Goal: Information Seeking & Learning: Learn about a topic

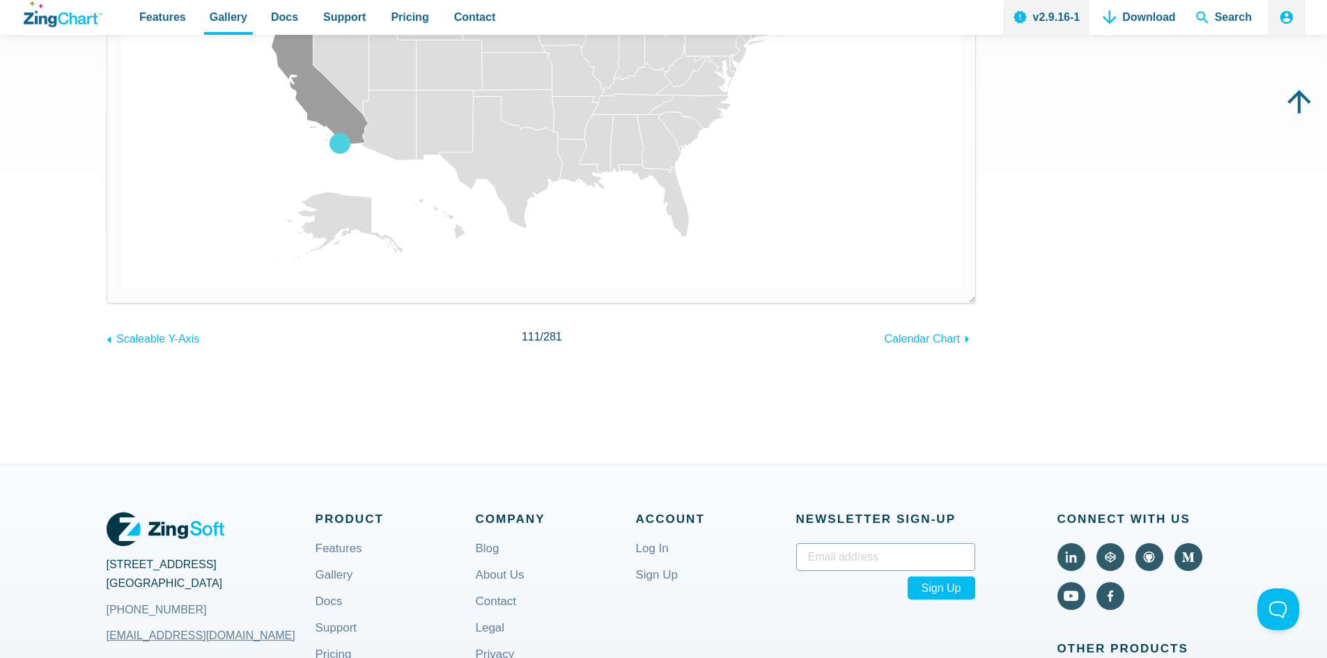
scroll to position [139, 0]
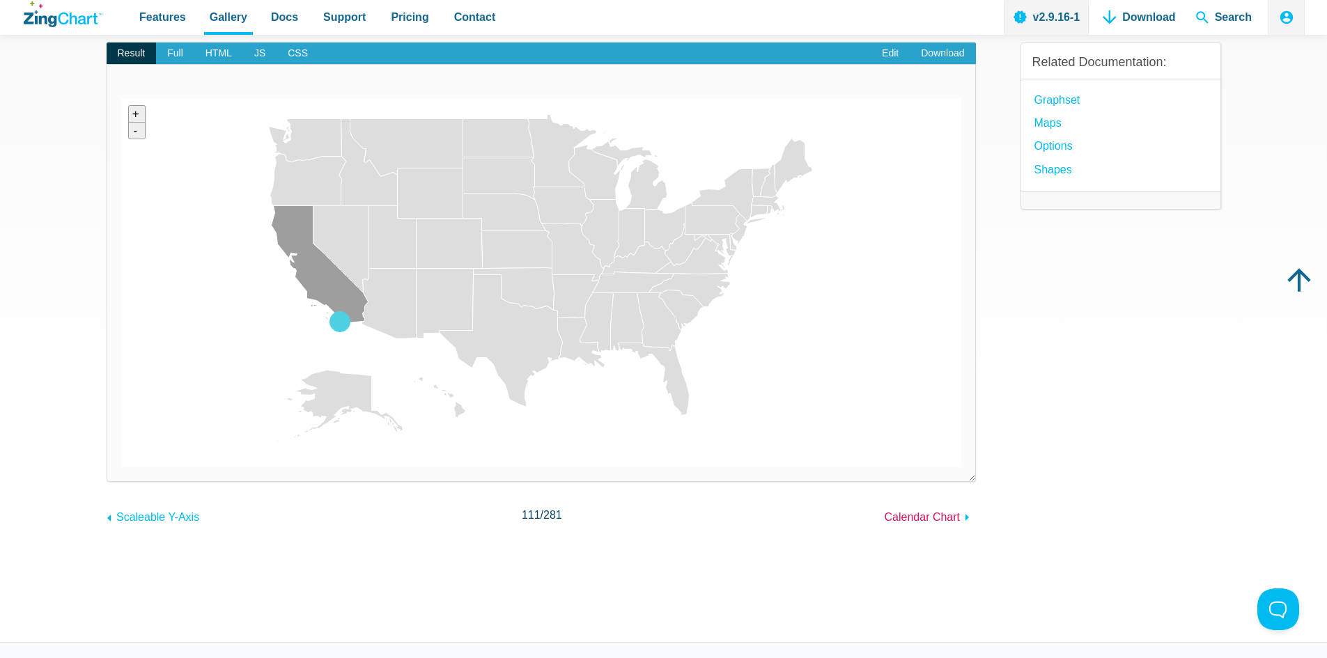
click at [909, 516] on span "Calendar Chart" at bounding box center [923, 517] width 76 height 12
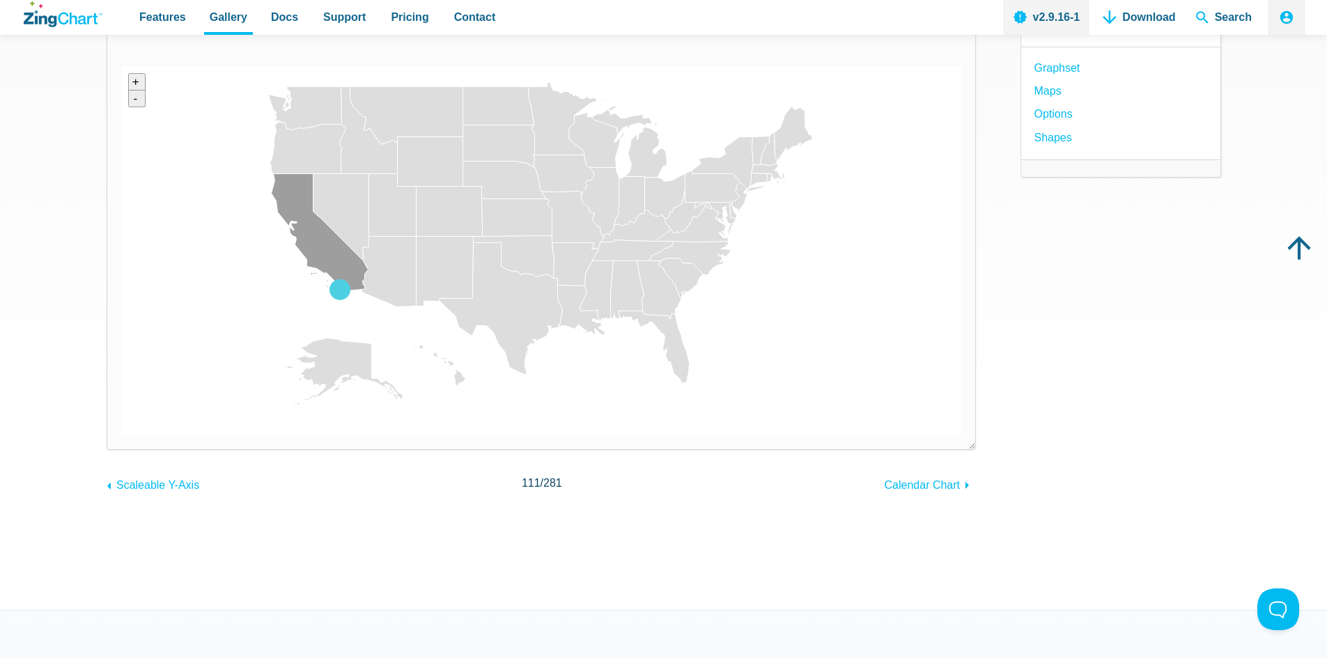
scroll to position [0, 0]
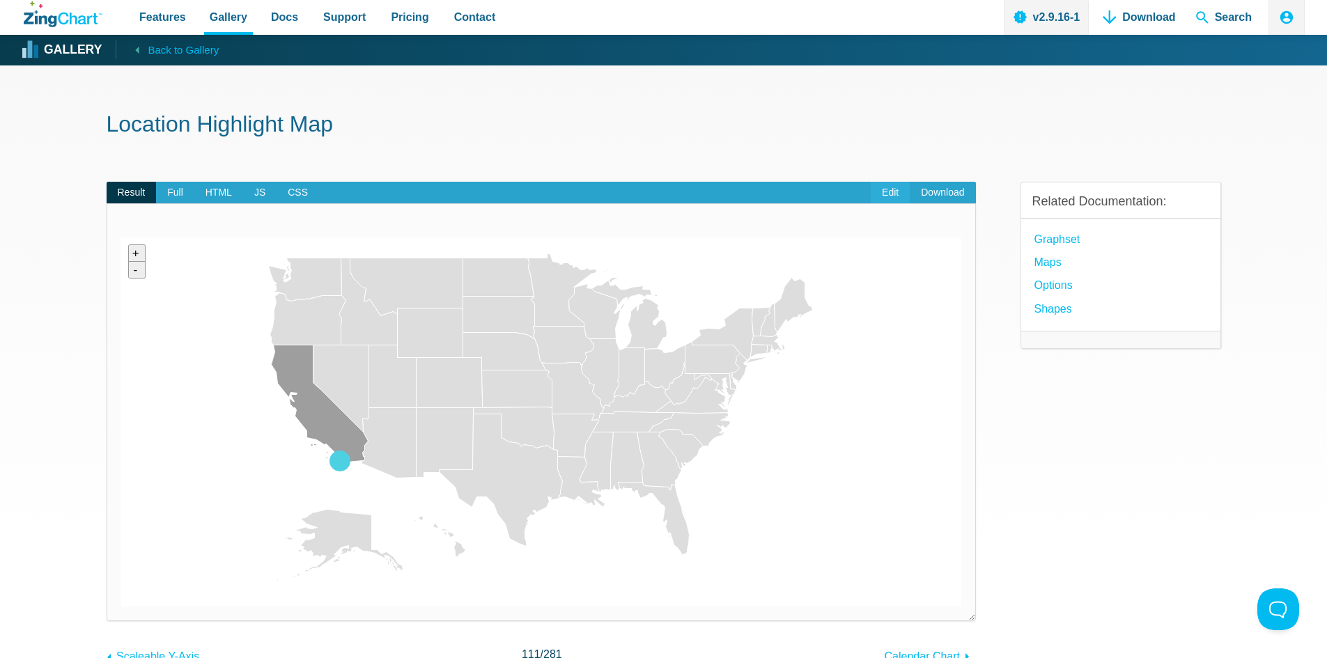
click at [900, 191] on link "Edit" at bounding box center [890, 193] width 39 height 22
click at [1064, 290] on link "options" at bounding box center [1053, 285] width 38 height 19
click at [152, 46] on span "Back to Gallery" at bounding box center [183, 50] width 71 height 18
click at [45, 44] on strong "Gallery" at bounding box center [73, 50] width 58 height 13
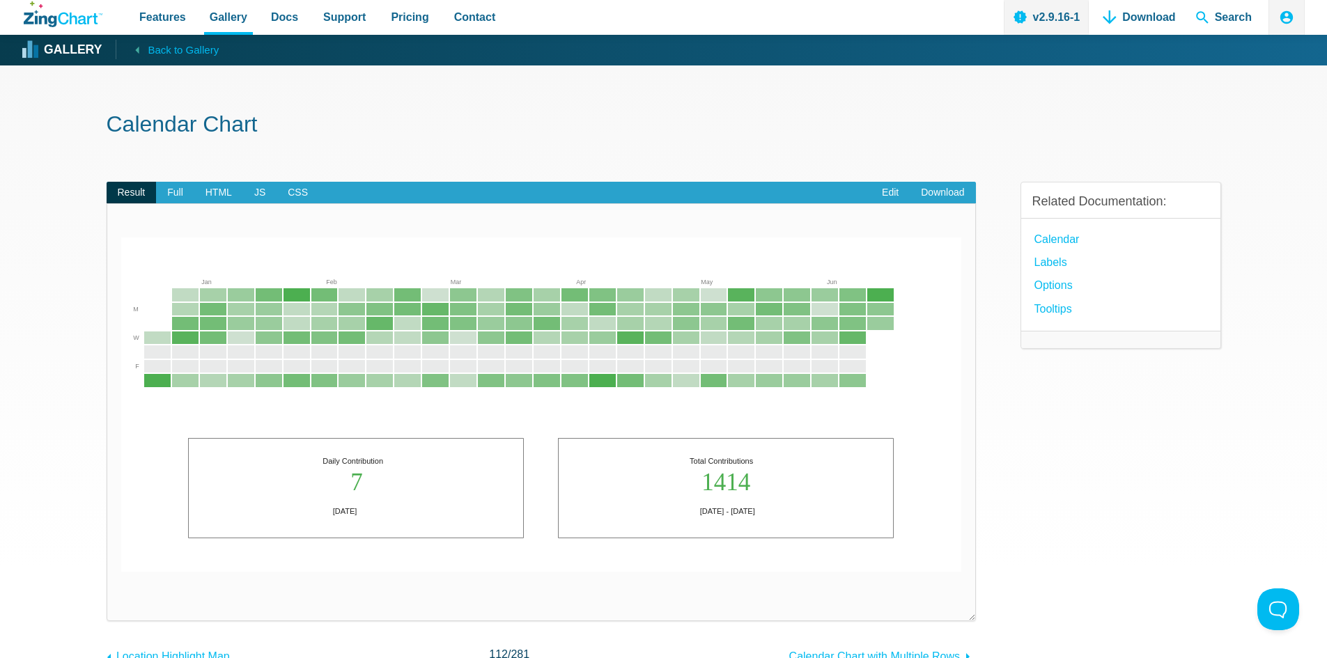
click at [145, 195] on span "Result" at bounding box center [132, 193] width 50 height 22
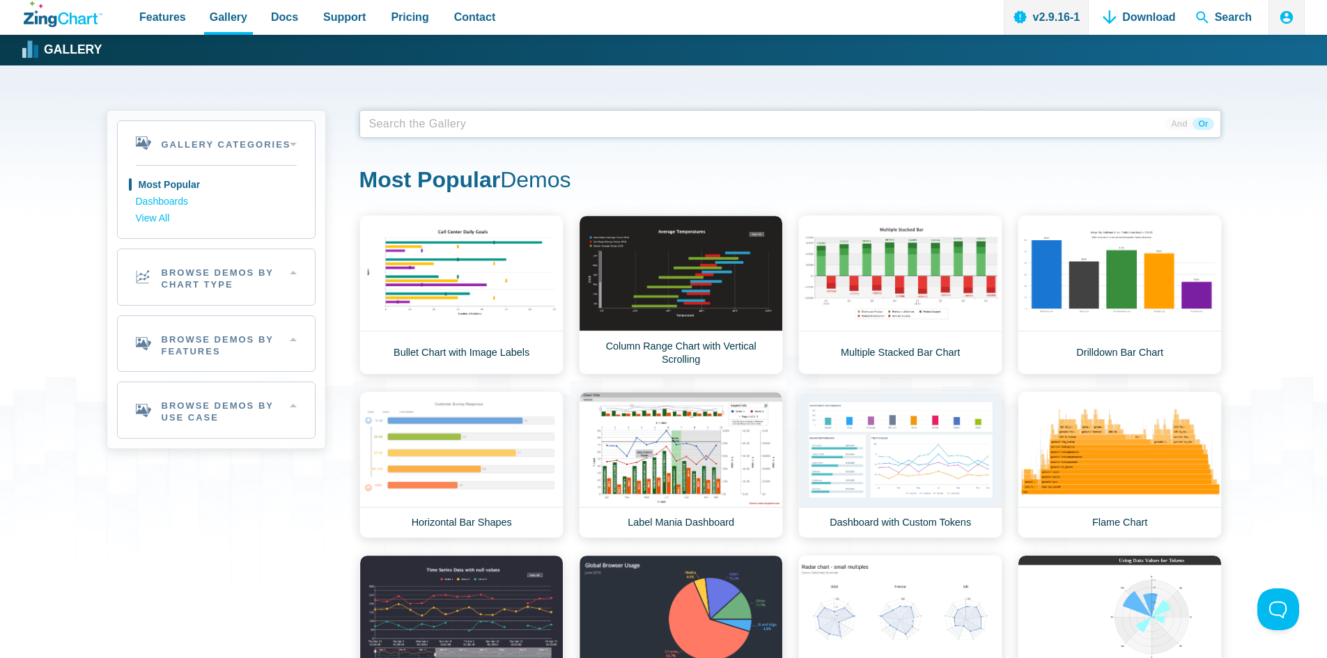
click at [430, 121] on span "App Content" at bounding box center [408, 124] width 88 height 20
click at [405, 122] on span "App Content" at bounding box center [408, 124] width 88 height 20
click at [713, 274] on link "Column Range Chart with Vertical Scrolling" at bounding box center [681, 294] width 204 height 159
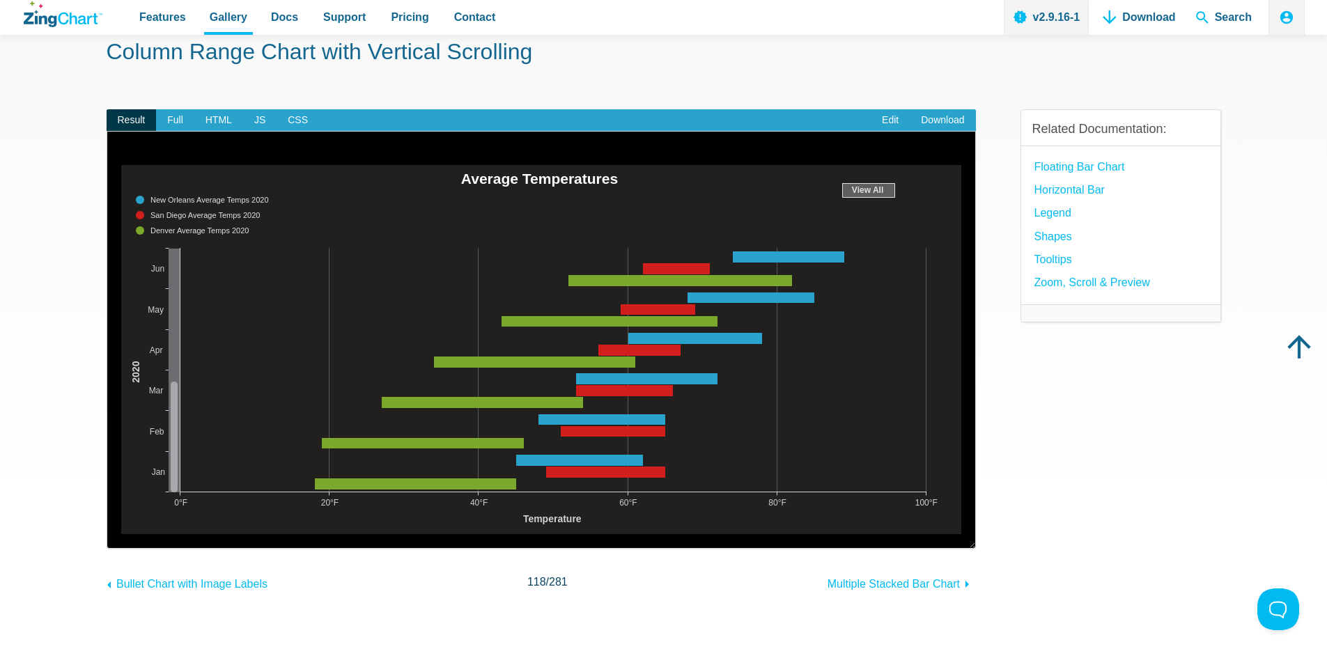
scroll to position [70, 0]
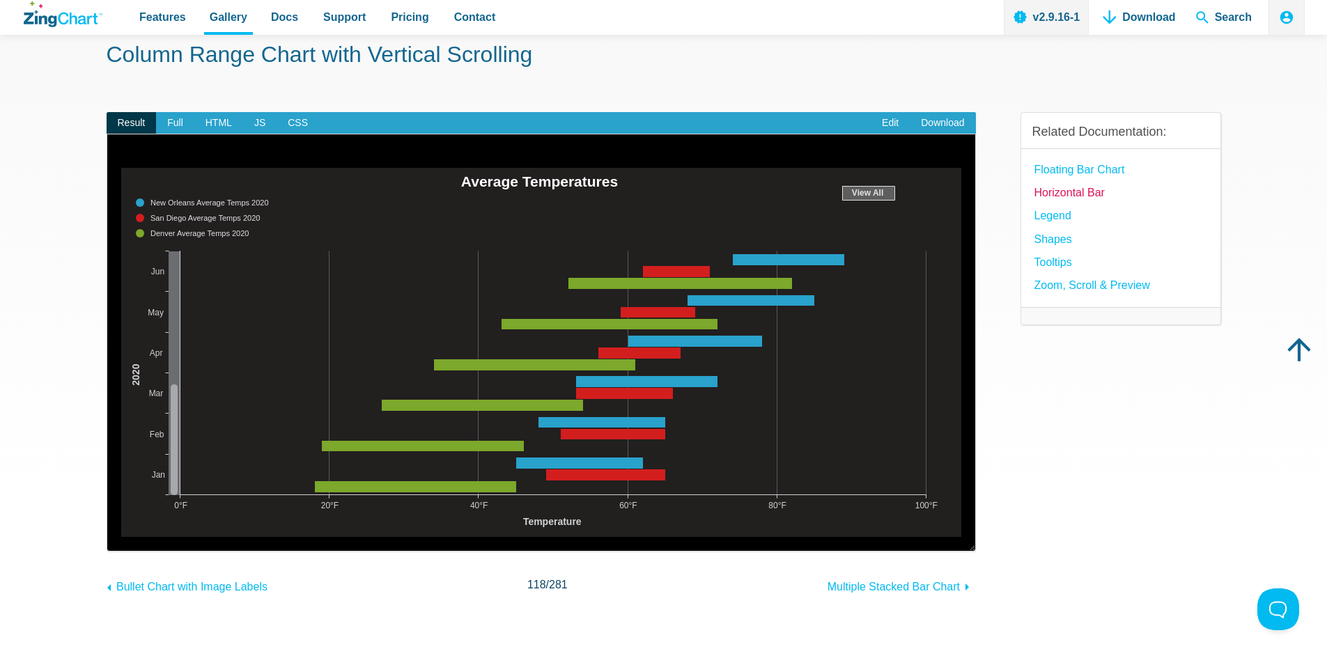
click at [1052, 194] on link "Horizontal Bar" at bounding box center [1069, 192] width 70 height 19
